Goal: Task Accomplishment & Management: Use online tool/utility

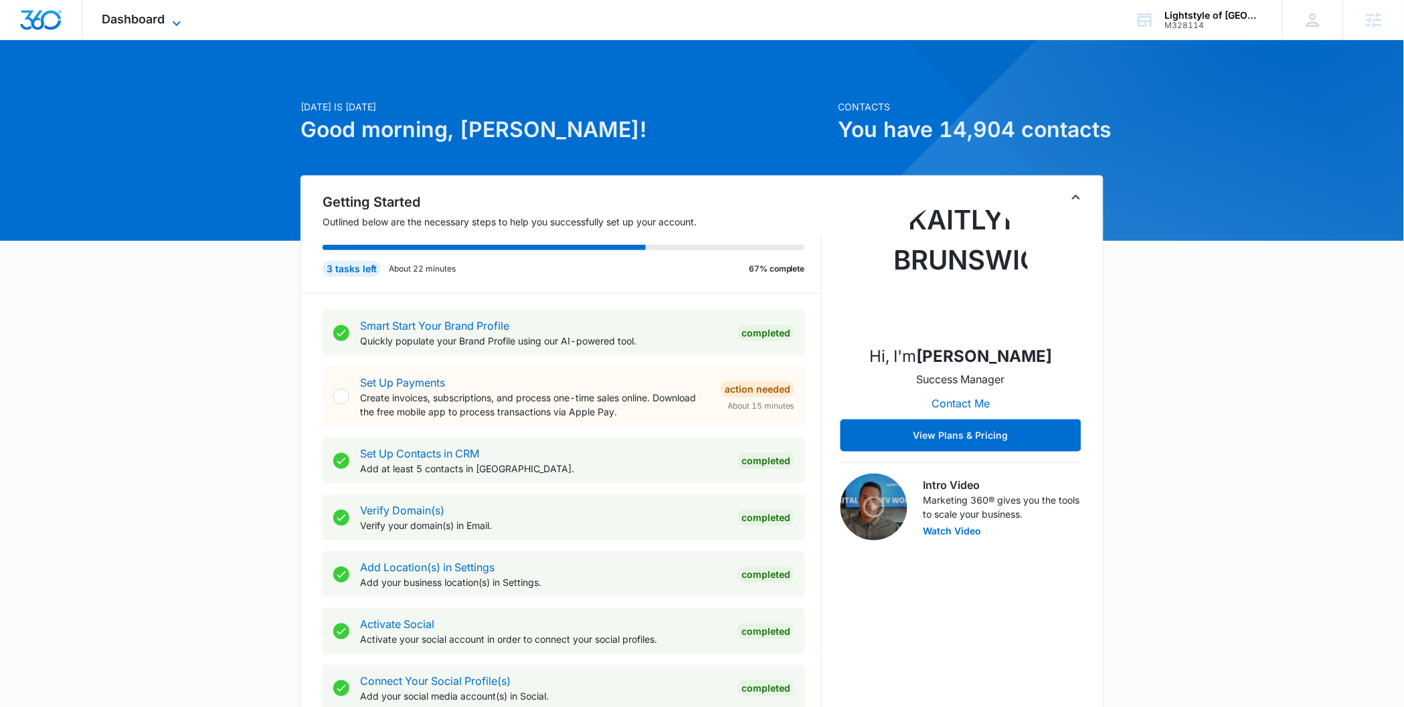
click at [145, 23] on span "Dashboard" at bounding box center [133, 19] width 63 height 14
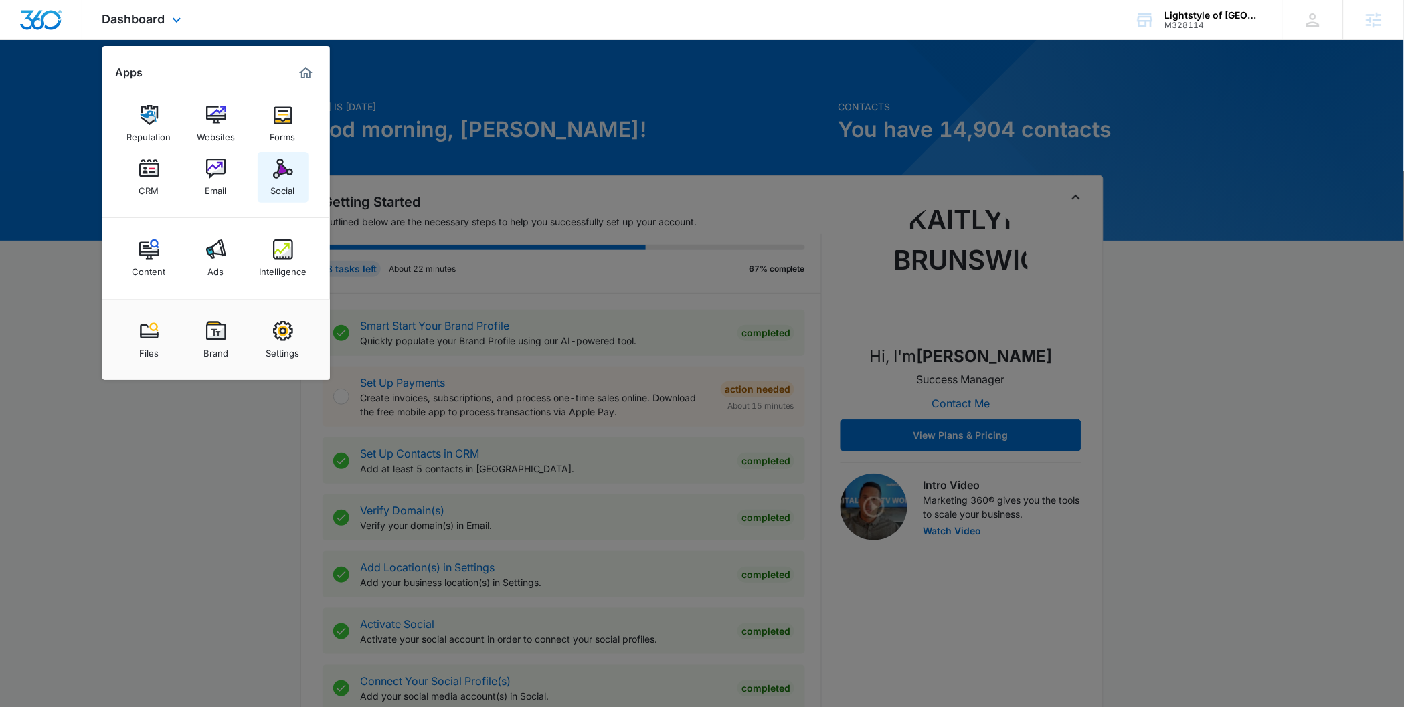
click at [271, 177] on link "Social" at bounding box center [283, 177] width 51 height 51
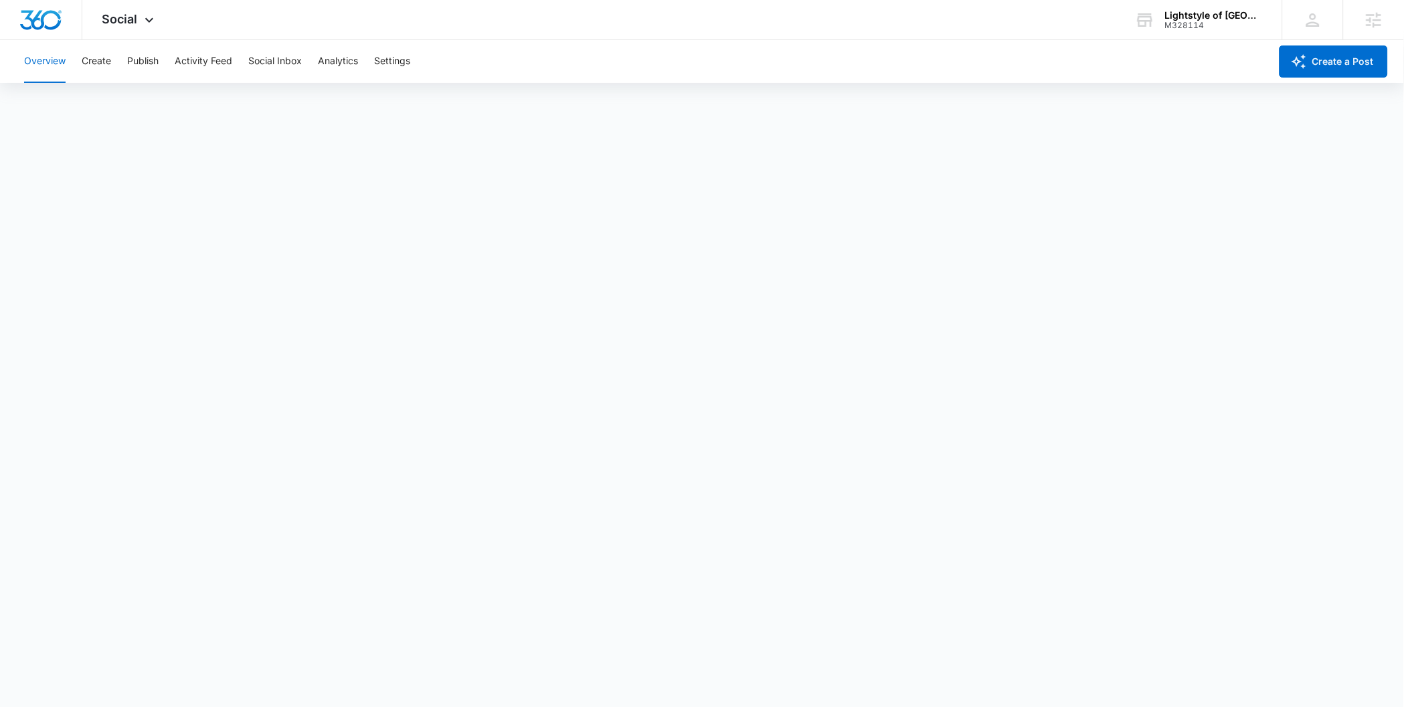
click at [113, 67] on div "Overview Create Publish Activity Feed Social Inbox Analytics Settings" at bounding box center [643, 61] width 1254 height 43
click at [96, 54] on button "Create" at bounding box center [96, 61] width 29 height 43
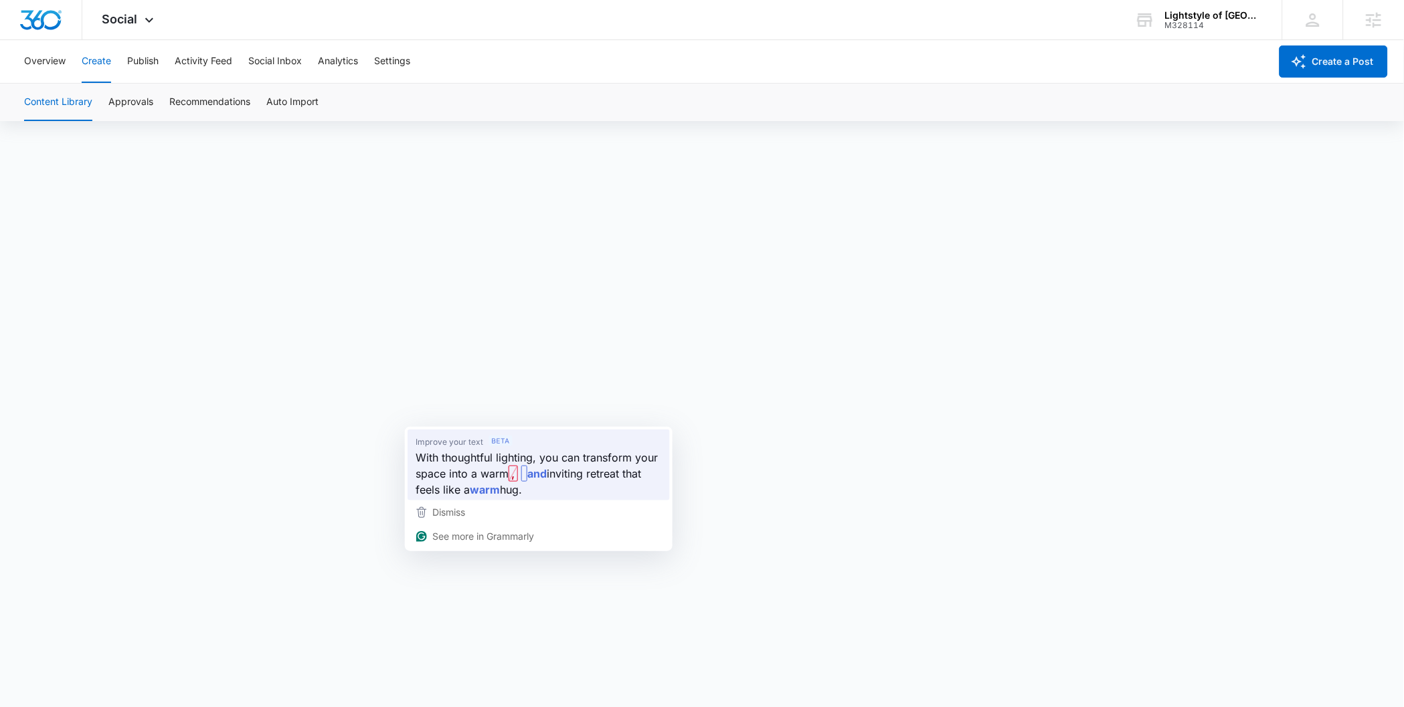
click at [442, 475] on span "With thoughtful lighting, you can transform your space into a warm" at bounding box center [537, 466] width 242 height 33
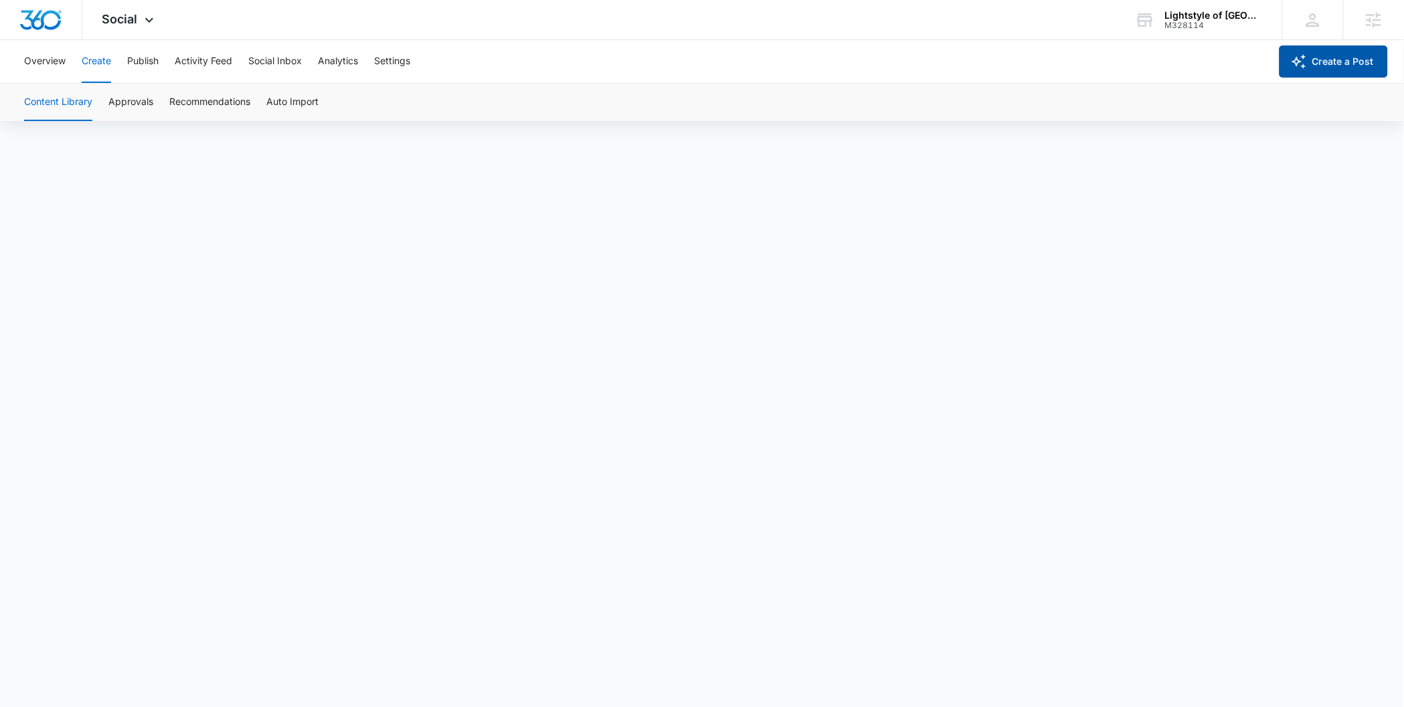
scroll to position [10, 0]
